Goal: Find specific page/section: Locate a particular part of the current website

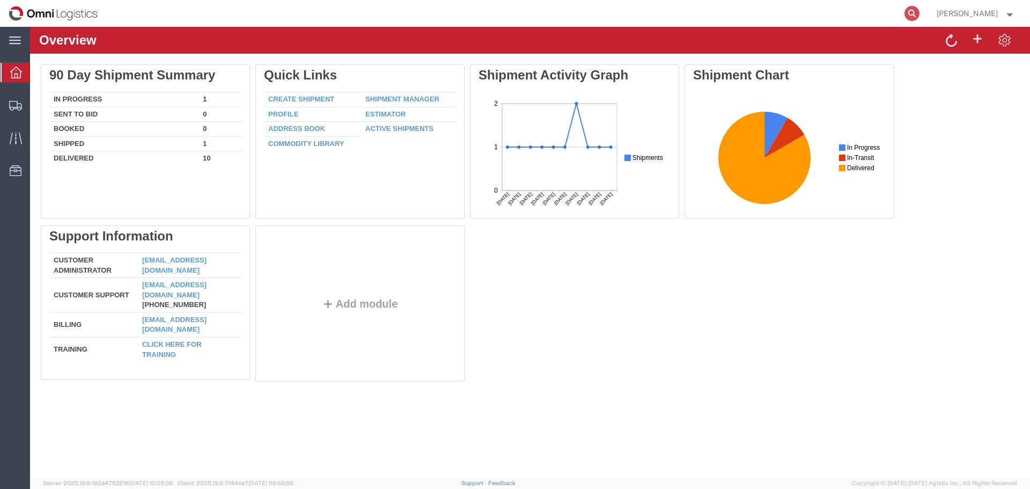
click at [914, 13] on icon at bounding box center [912, 13] width 15 height 15
click at [790, 13] on input "search" at bounding box center [742, 14] width 326 height 26
type input "56813648"
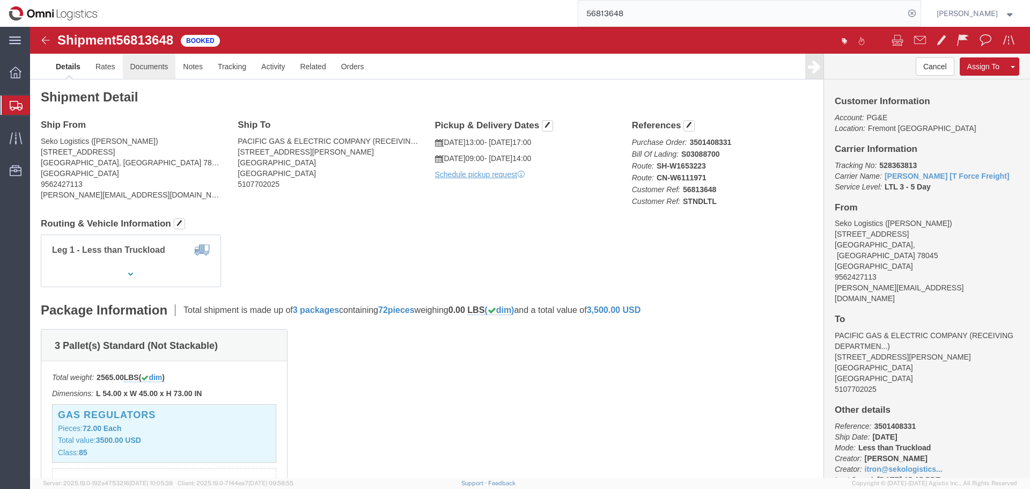
click link "Documents"
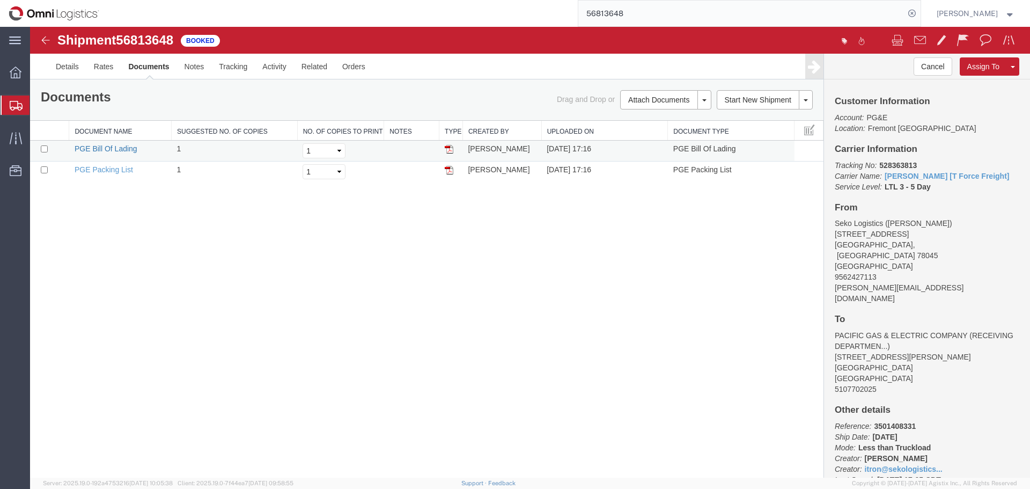
click at [118, 146] on link "PGE Bill Of Lading" at bounding box center [106, 148] width 63 height 9
